Goal: Transaction & Acquisition: Purchase product/service

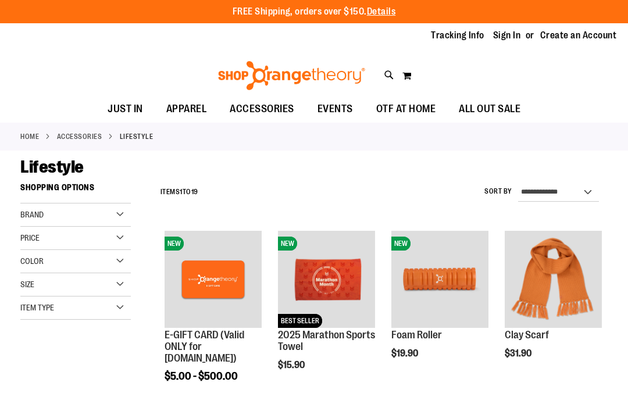
click at [513, 33] on link "Sign In" at bounding box center [507, 35] width 28 height 13
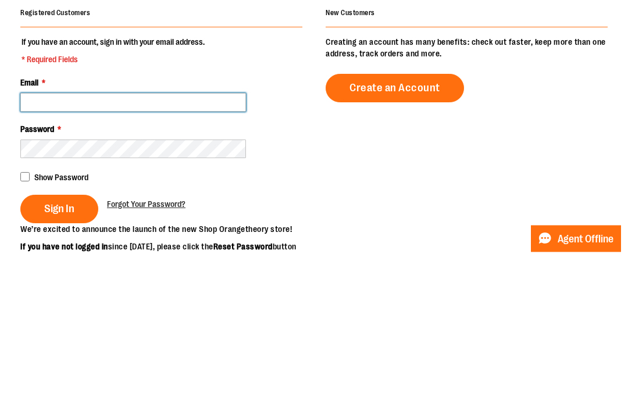
type input "**********"
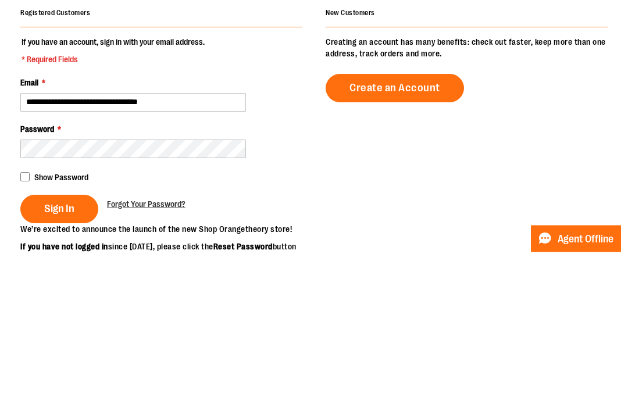
scroll to position [159, 0]
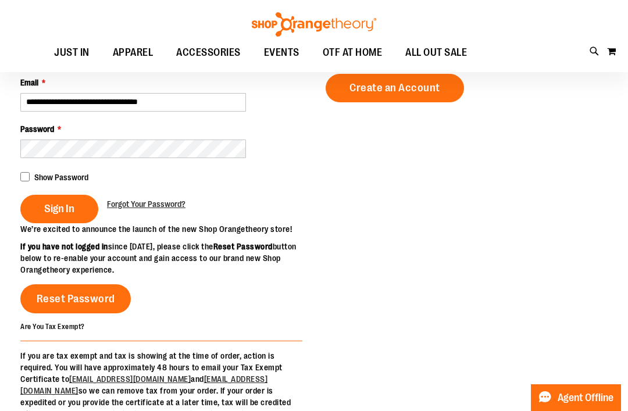
click at [70, 211] on span "Sign In" at bounding box center [59, 208] width 30 height 13
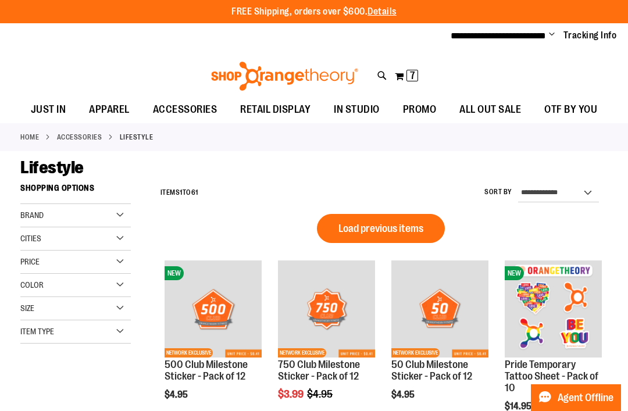
click at [410, 77] on span "7" at bounding box center [412, 76] width 5 height 12
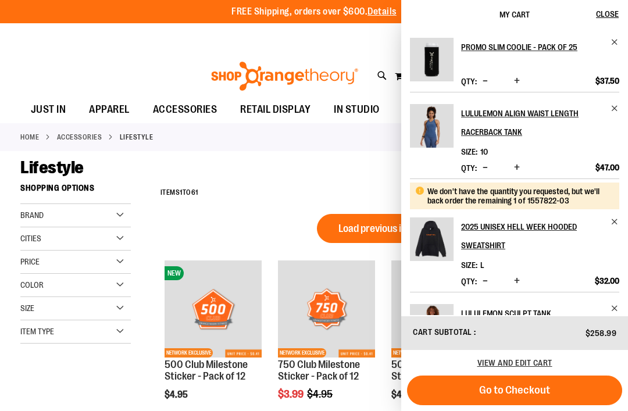
click at [528, 85] on div "Promo Slim Coolie - Pack of 25 Qty * Update $37.50" at bounding box center [514, 65] width 209 height 54
click at [517, 77] on span "Increase product quantity" at bounding box center [517, 81] width 6 height 12
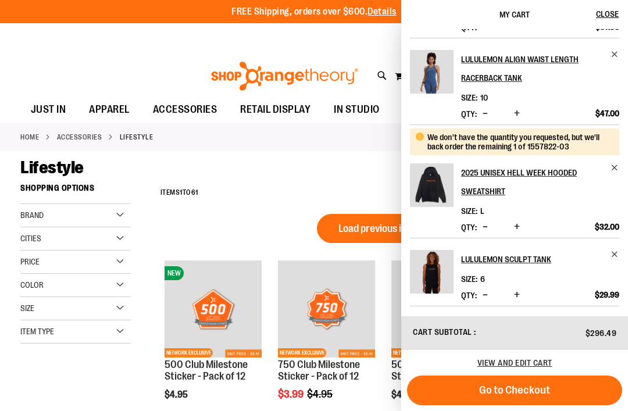
scroll to position [57, 0]
click at [609, 15] on span "Close" at bounding box center [607, 13] width 23 height 9
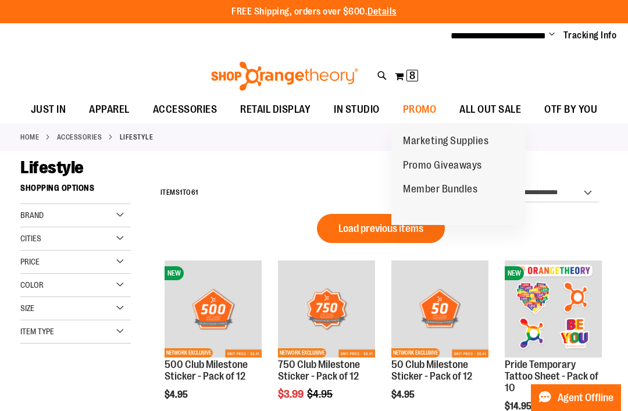
click at [442, 146] on span "Marketing Supplies" at bounding box center [445, 142] width 85 height 15
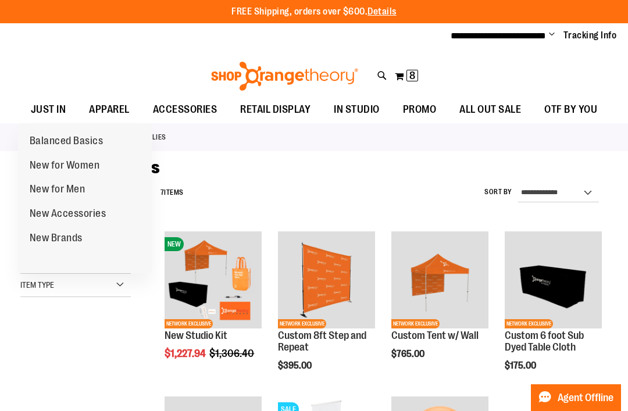
click at [67, 241] on span "New Brands" at bounding box center [56, 239] width 53 height 15
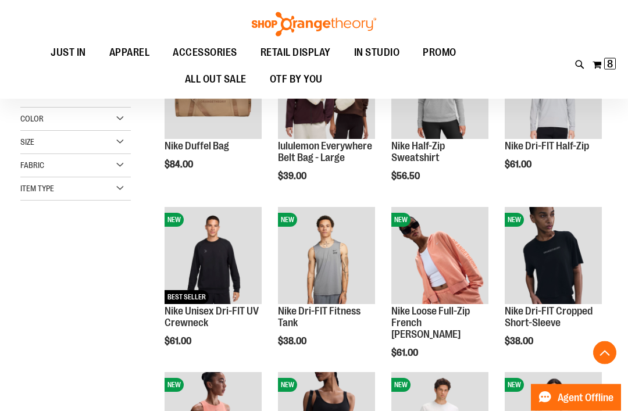
scroll to position [189, 0]
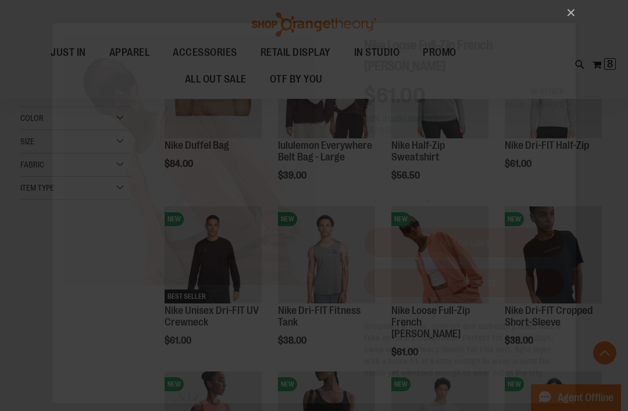
scroll to position [0, 0]
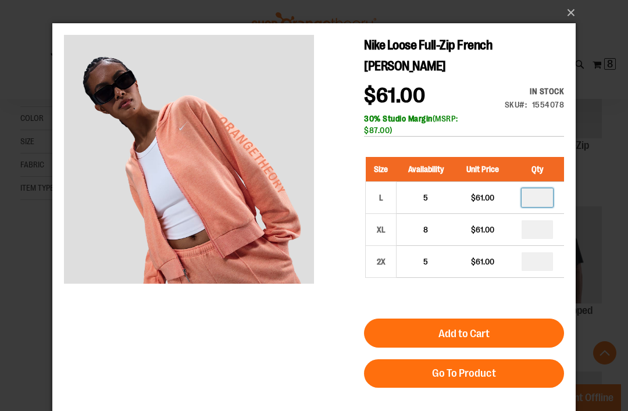
click at [542, 197] on input "*" at bounding box center [537, 197] width 31 height 19
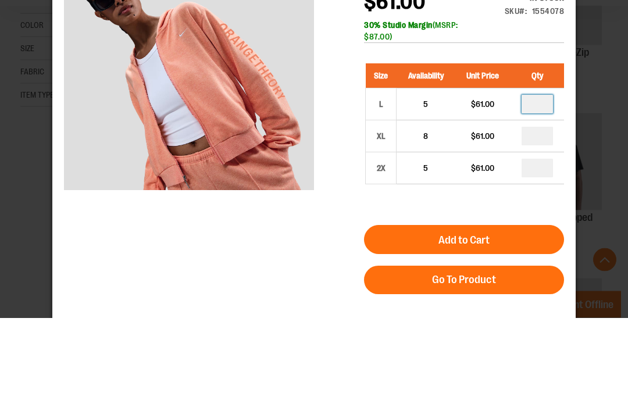
type input "*"
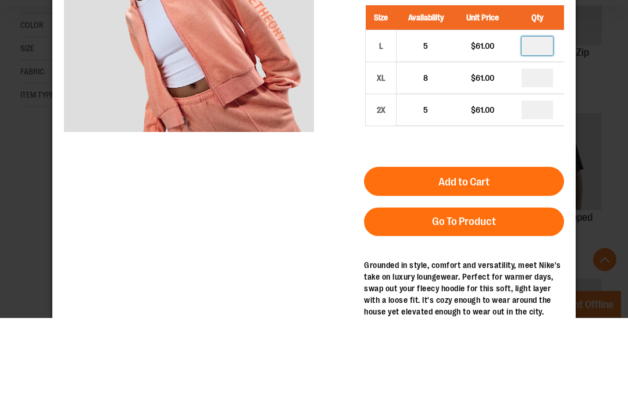
scroll to position [63, 0]
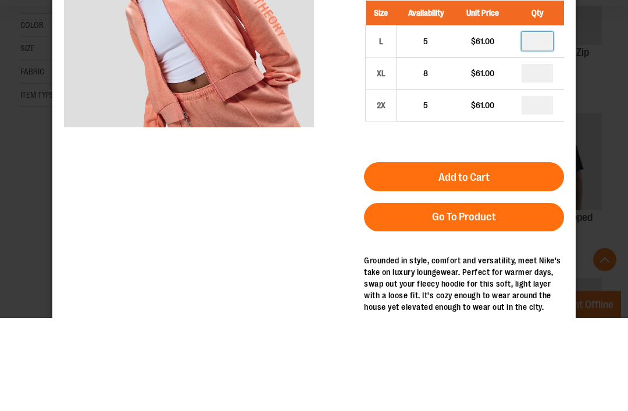
click at [470, 181] on span "Add to Cart" at bounding box center [463, 178] width 51 height 13
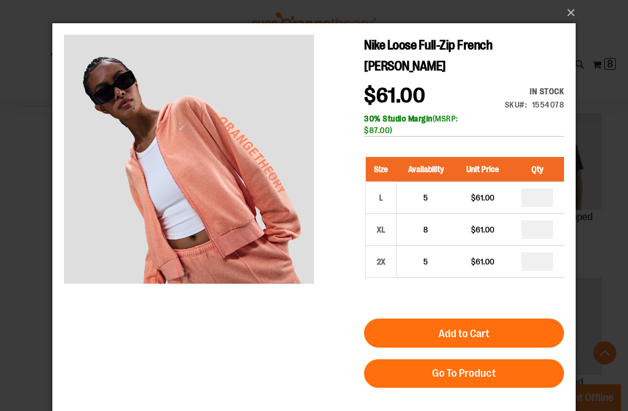
scroll to position [0, 0]
click at [573, 12] on button "×" at bounding box center [317, 13] width 523 height 26
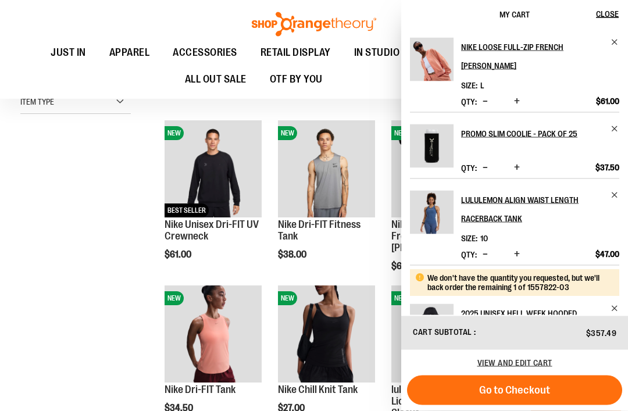
scroll to position [276, 0]
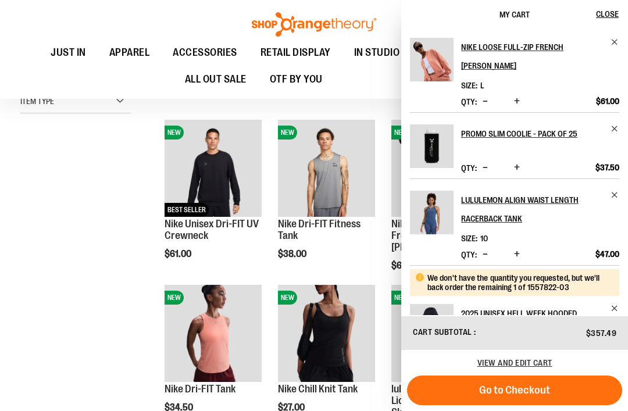
click at [602, 10] on span "Close" at bounding box center [607, 13] width 23 height 9
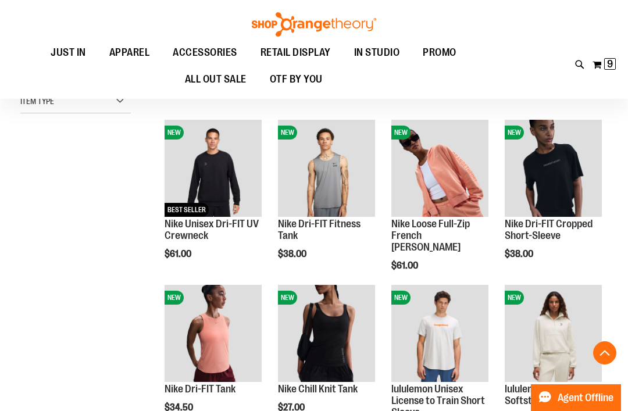
click at [560, 352] on span "Quickview" at bounding box center [532, 367] width 55 height 30
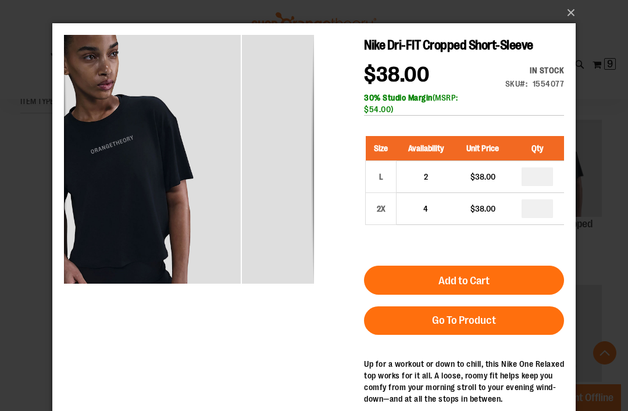
scroll to position [261, 0]
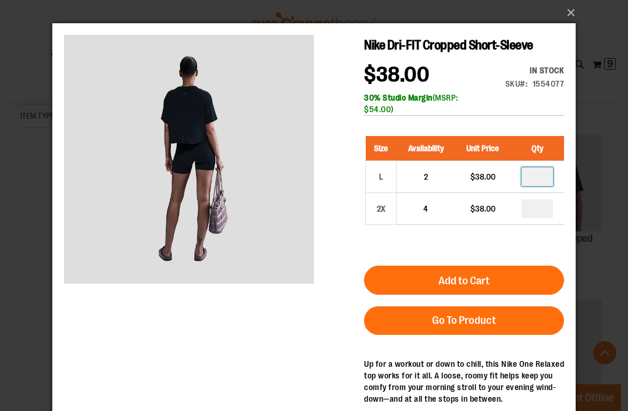
click at [545, 175] on input "*" at bounding box center [537, 176] width 31 height 19
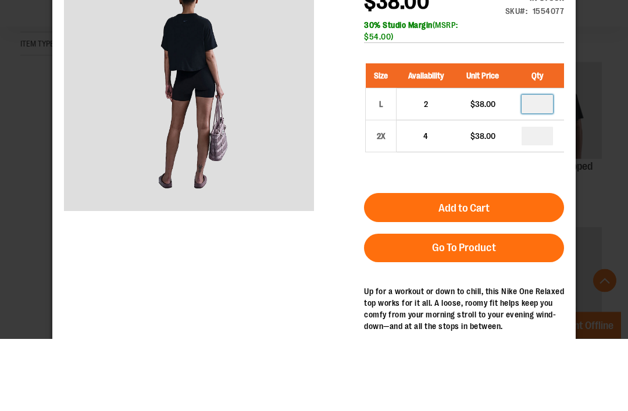
type input "*"
click at [493, 202] on button "Add to Cart" at bounding box center [464, 208] width 200 height 29
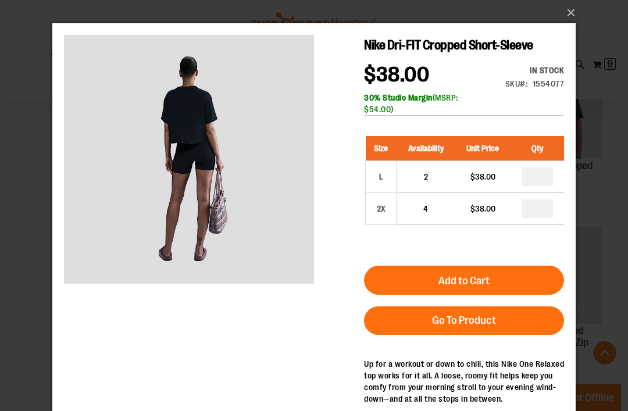
click at [575, 12] on button "×" at bounding box center [317, 13] width 523 height 26
click at [568, 12] on button "×" at bounding box center [317, 13] width 523 height 26
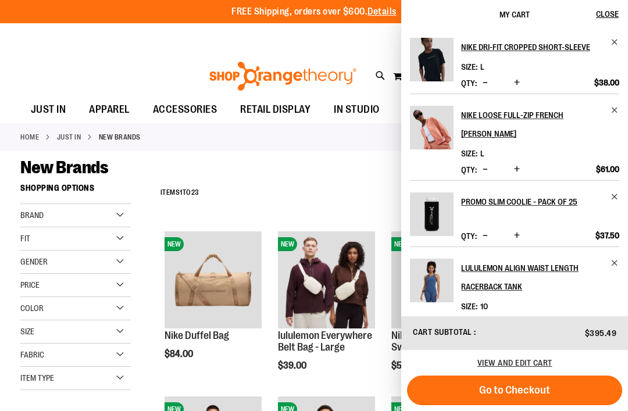
click at [605, 17] on span "Close" at bounding box center [607, 13] width 23 height 9
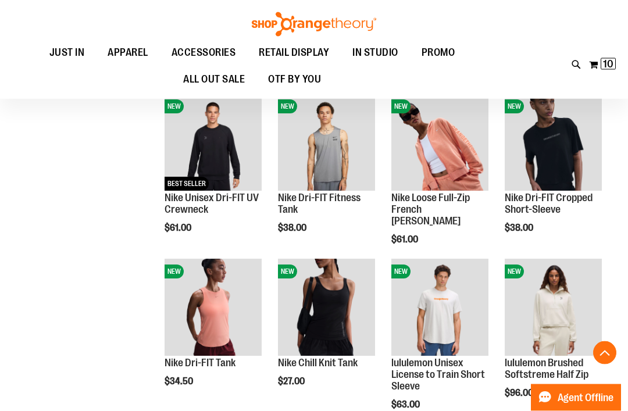
scroll to position [310, 0]
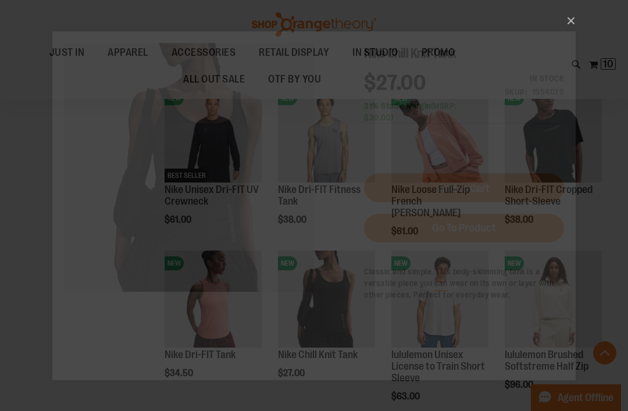
scroll to position [0, 0]
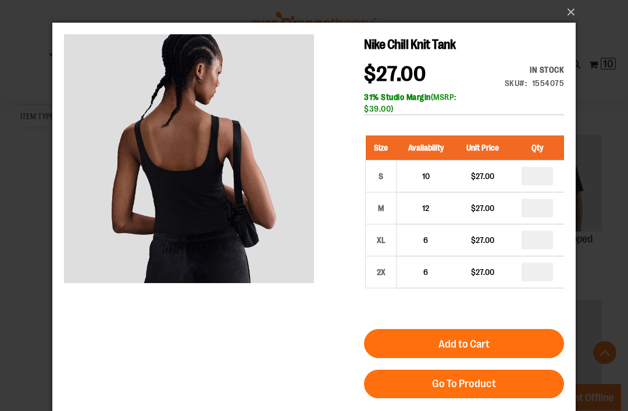
click at [569, 12] on button "×" at bounding box center [317, 13] width 523 height 26
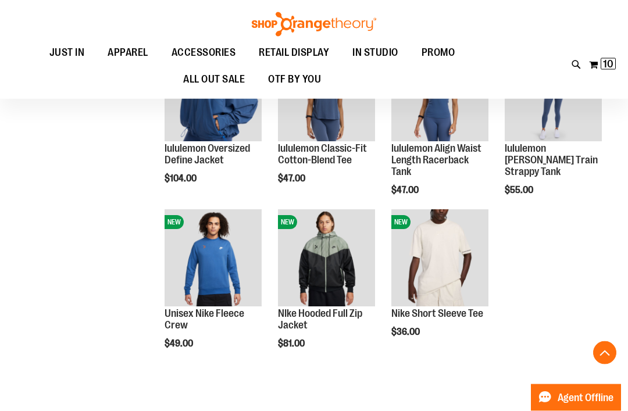
scroll to position [849, 0]
